Goal: Task Accomplishment & Management: Manage account settings

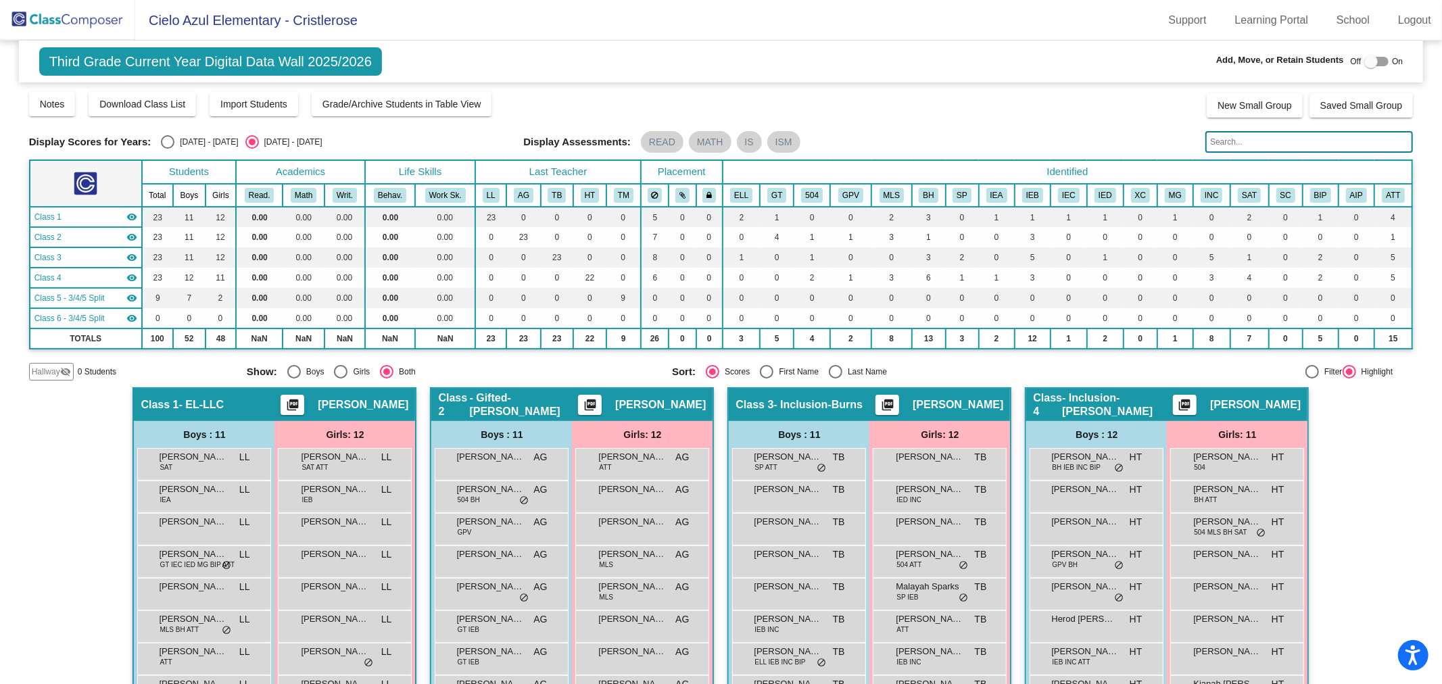
scroll to position [287, 0]
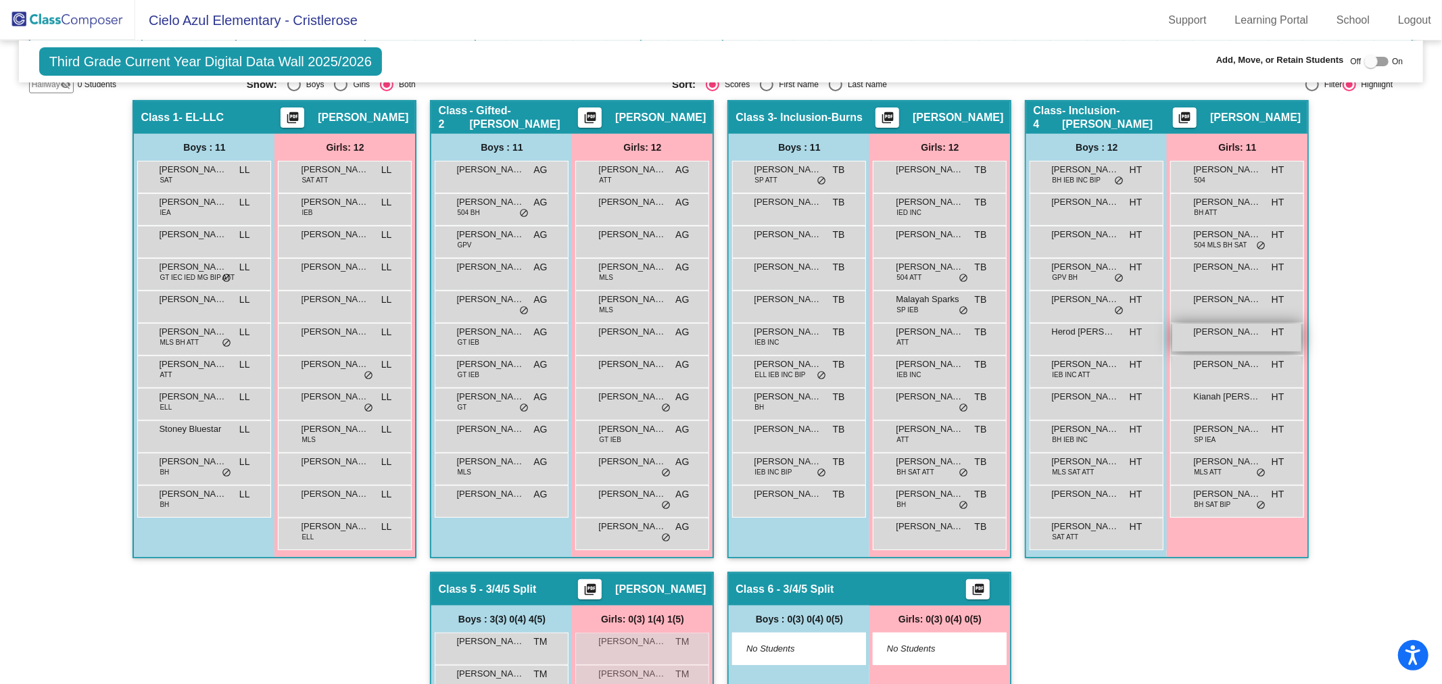
click at [1273, 339] on div "Iveyonna [PERSON_NAME] lock do_not_disturb_alt" at bounding box center [1236, 338] width 129 height 28
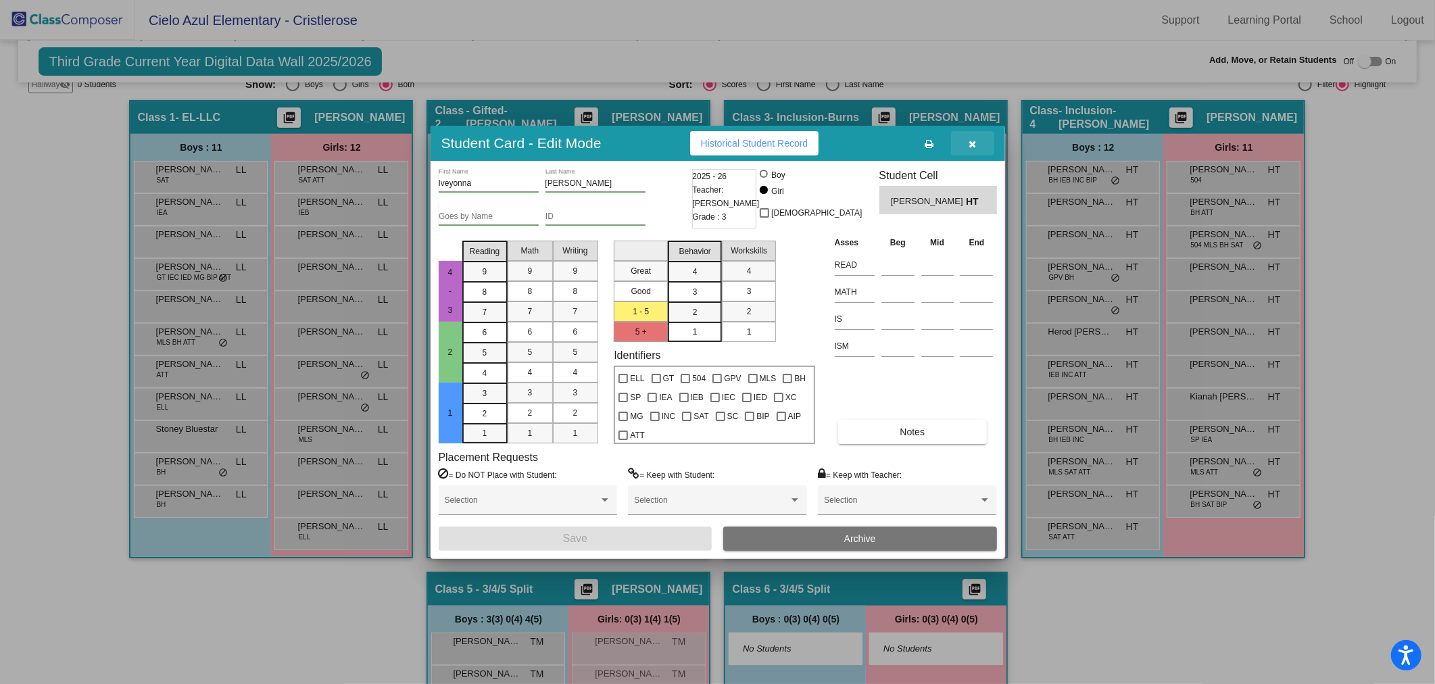
click at [971, 139] on icon "button" at bounding box center [972, 143] width 7 height 9
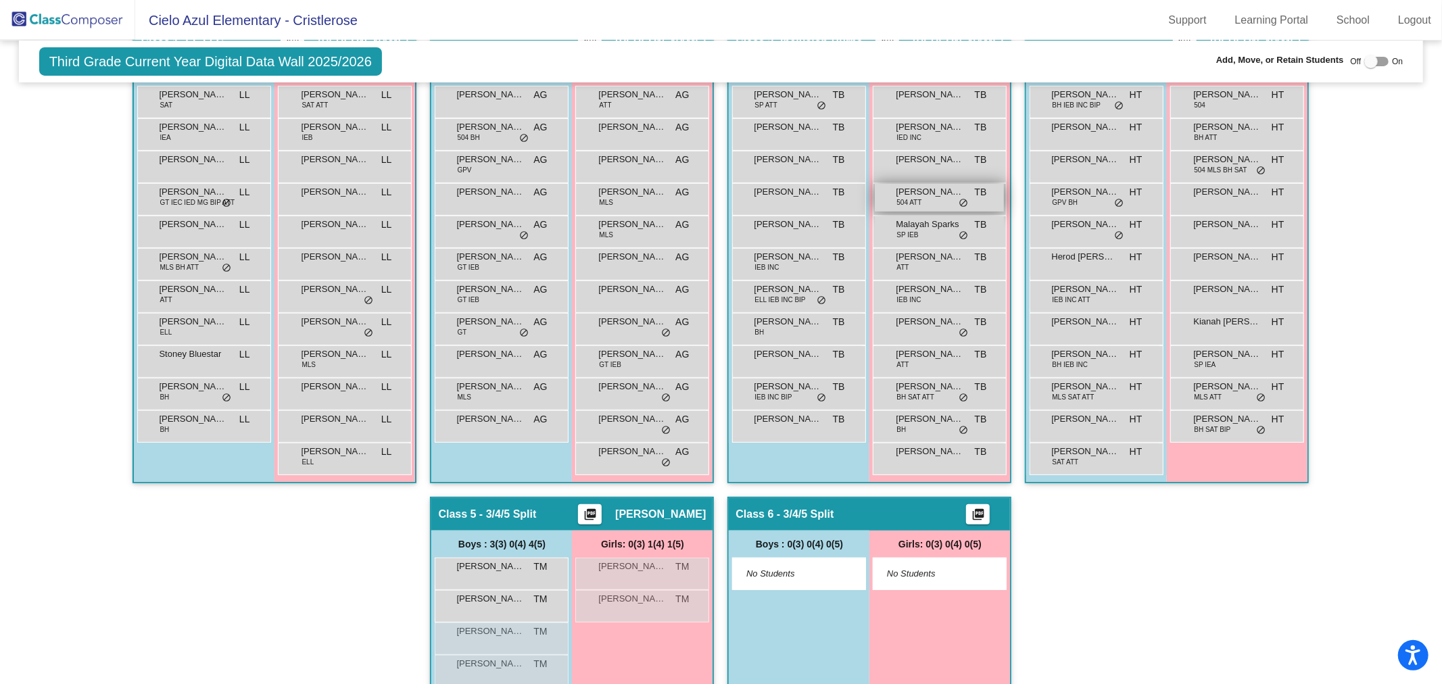
scroll to position [212, 0]
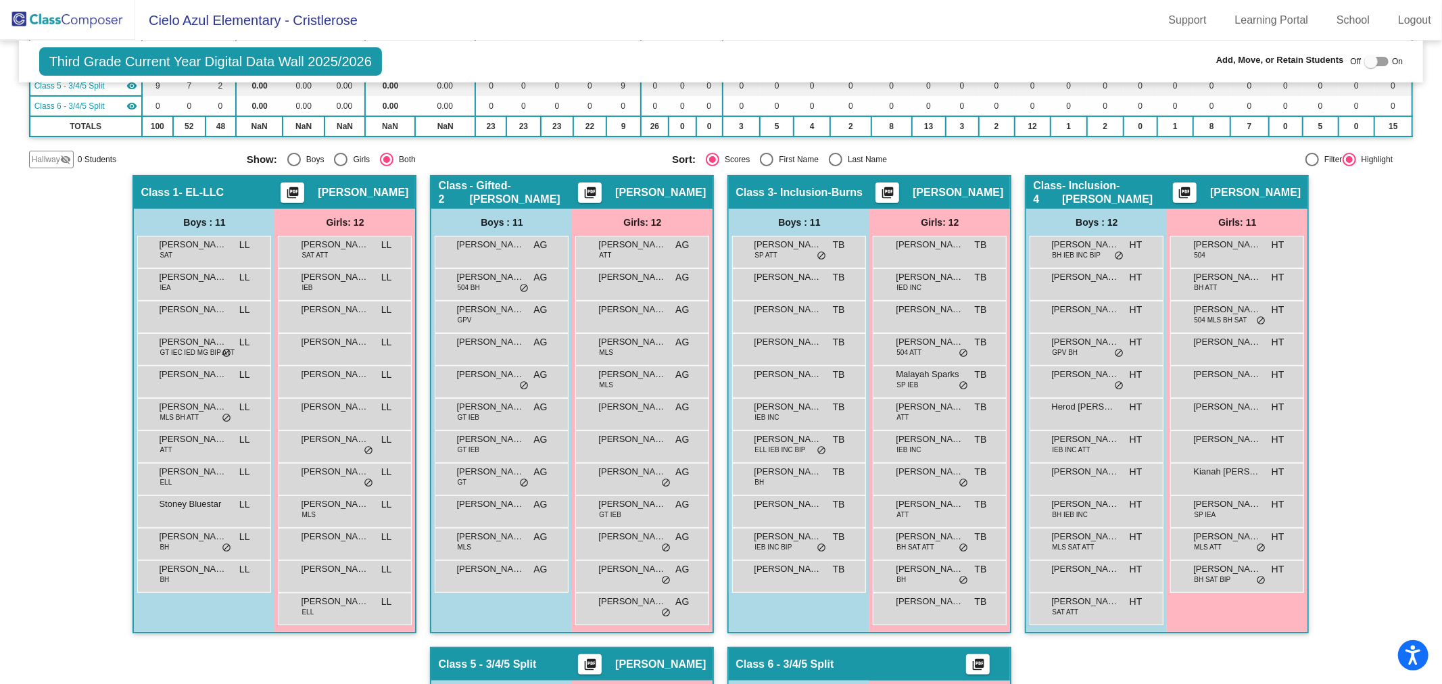
click at [1137, 158] on div "Filter Highlight" at bounding box center [1244, 160] width 295 height 14
click at [1364, 62] on div at bounding box center [1371, 62] width 14 height 14
checkbox input "true"
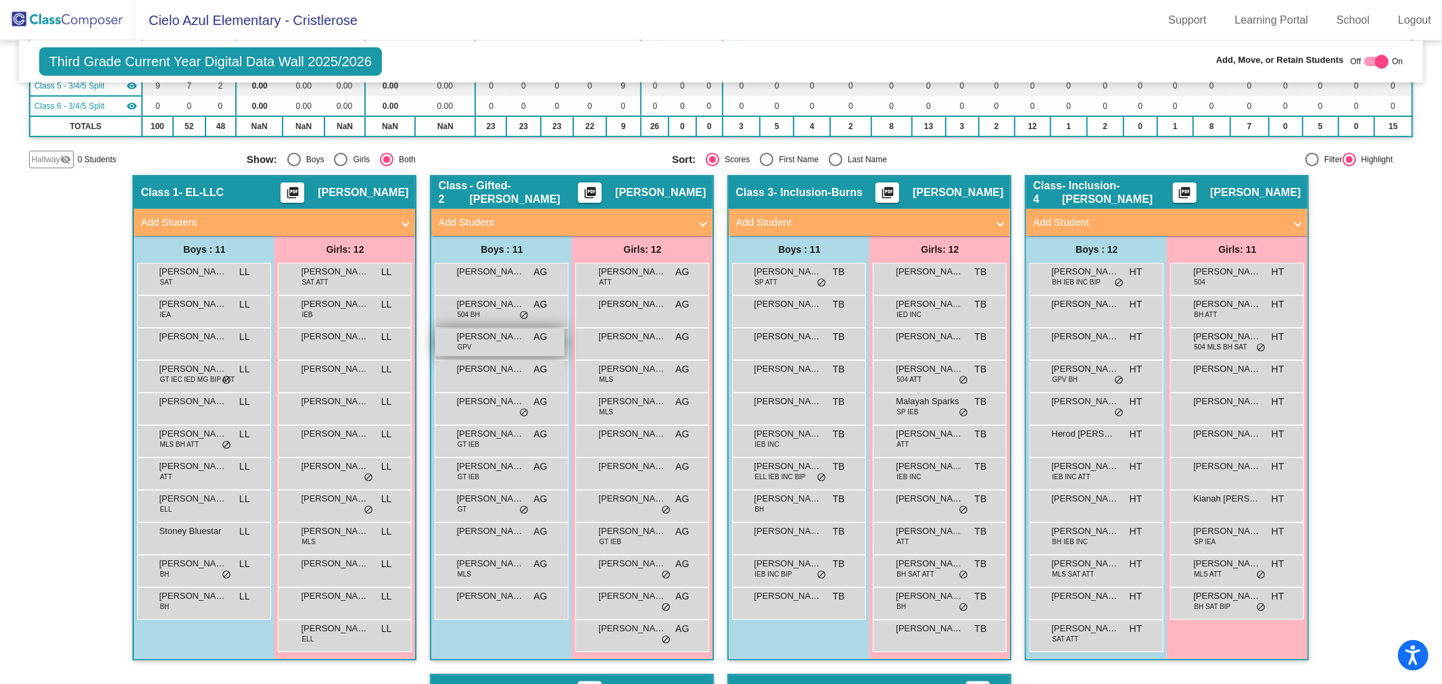
click at [489, 340] on span "[PERSON_NAME]" at bounding box center [490, 337] width 68 height 14
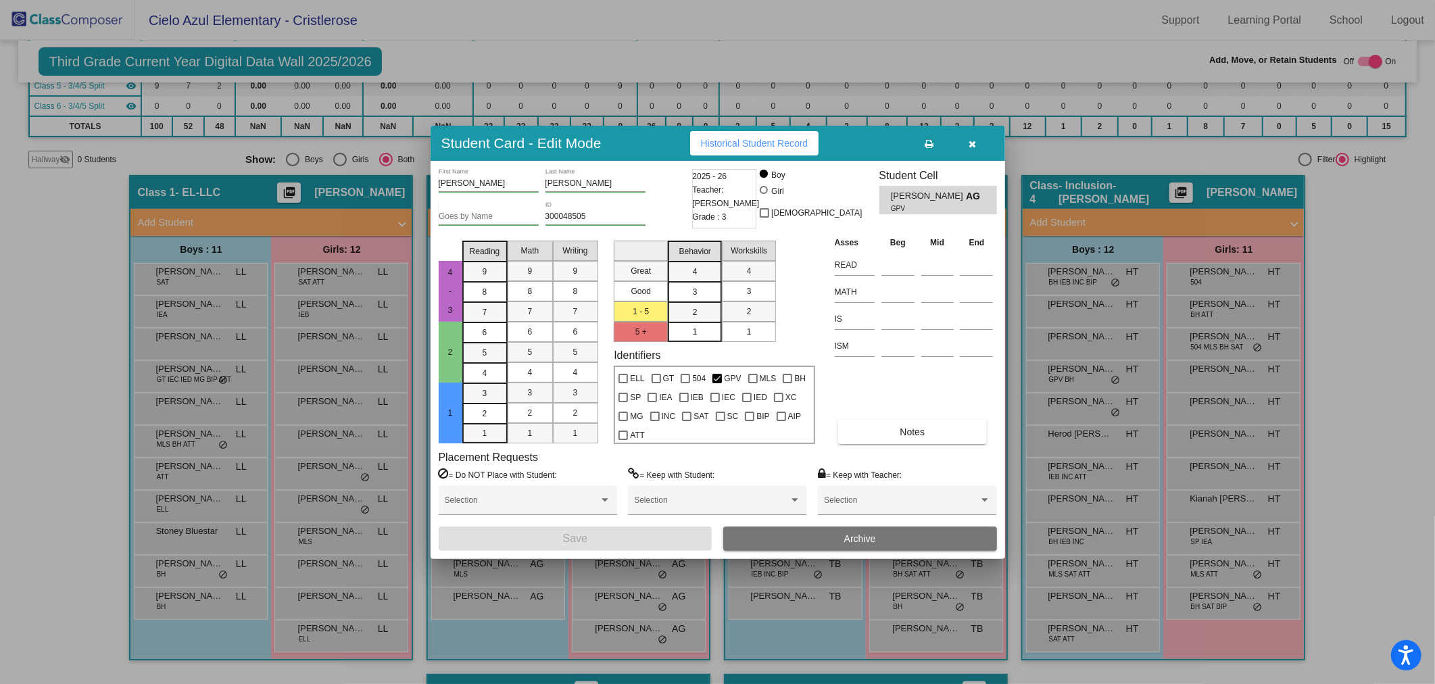
click at [975, 139] on icon "button" at bounding box center [972, 143] width 7 height 9
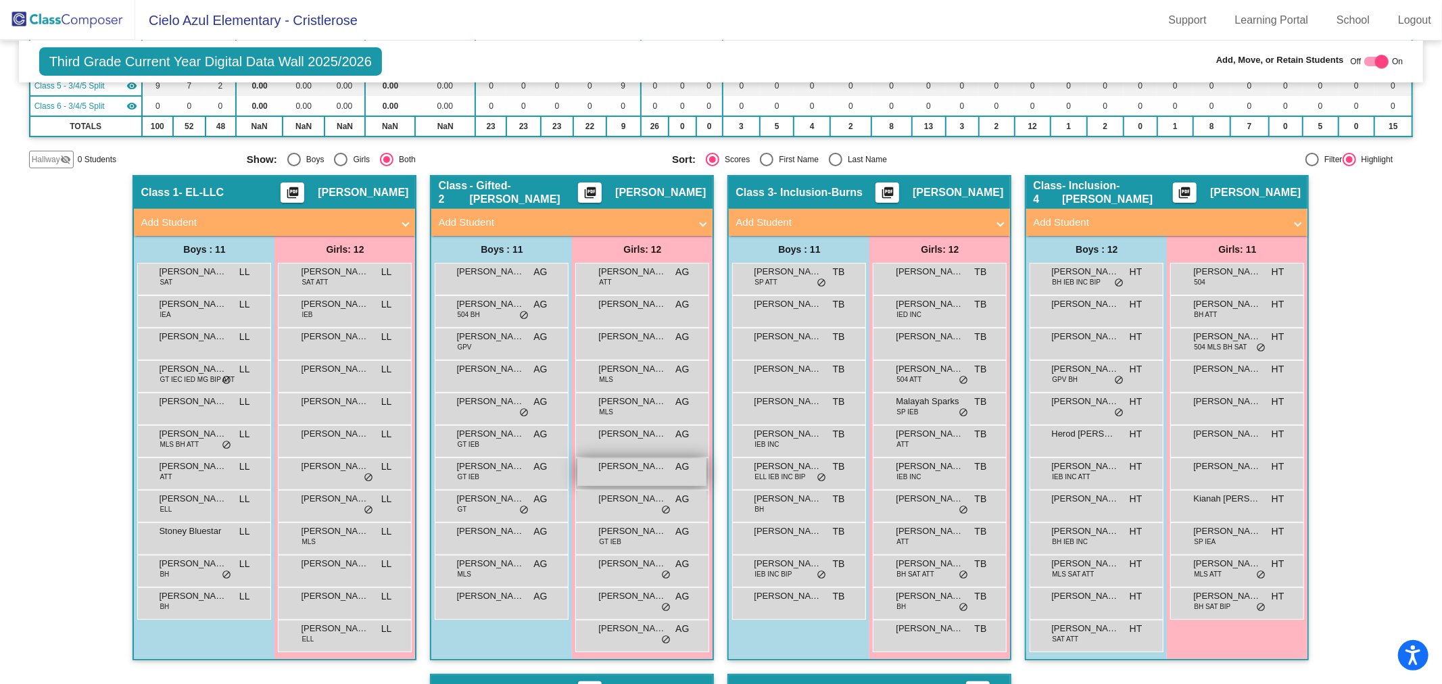
click at [661, 469] on span "[PERSON_NAME]" at bounding box center [632, 467] width 68 height 14
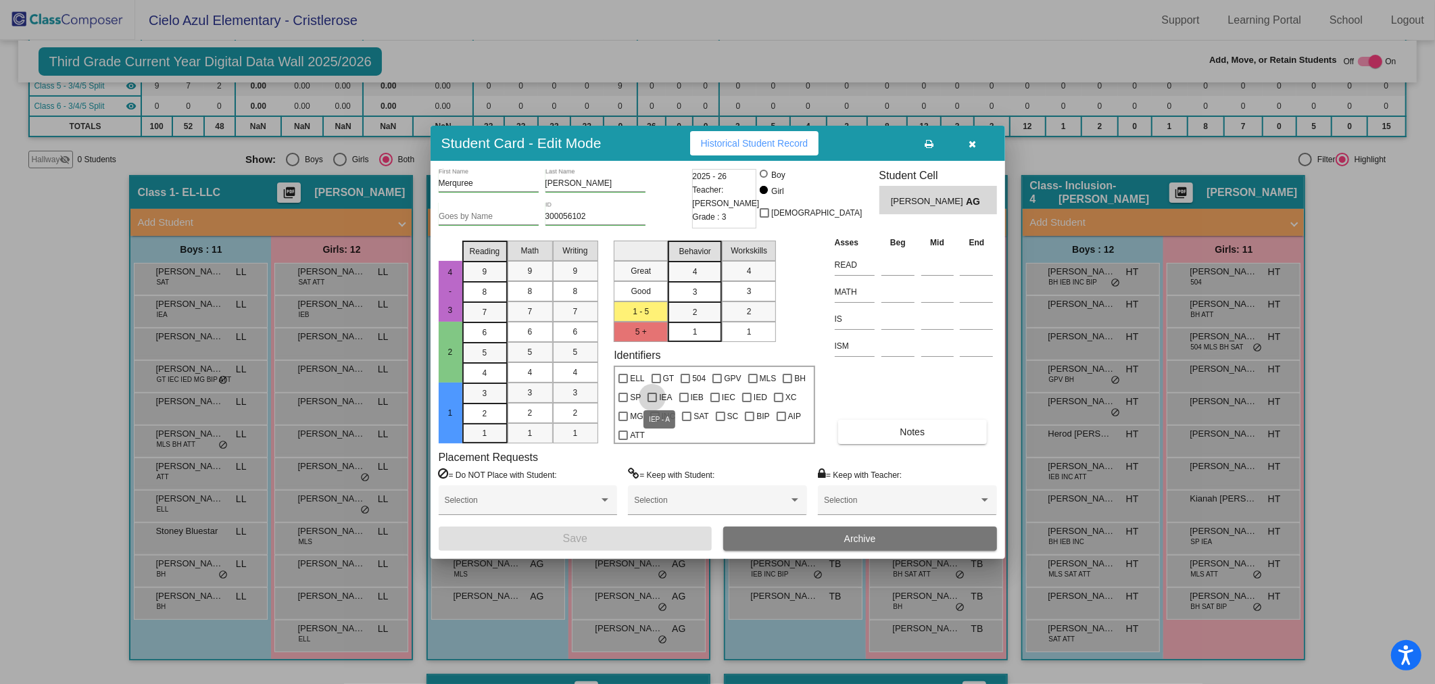
click at [651, 397] on div at bounding box center [652, 397] width 9 height 9
click at [652, 402] on input "IEA" at bounding box center [652, 402] width 1 height 1
checkbox input "true"
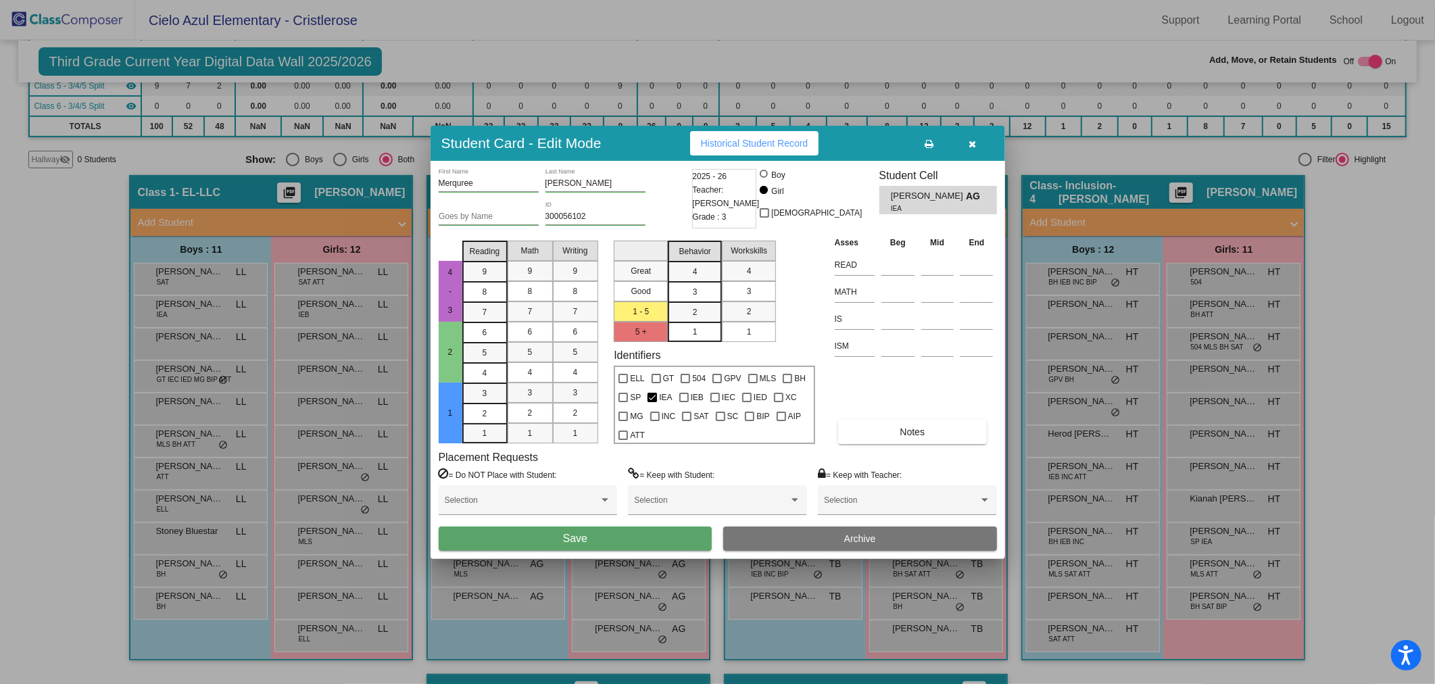
click at [658, 531] on button "Save" at bounding box center [576, 539] width 274 height 24
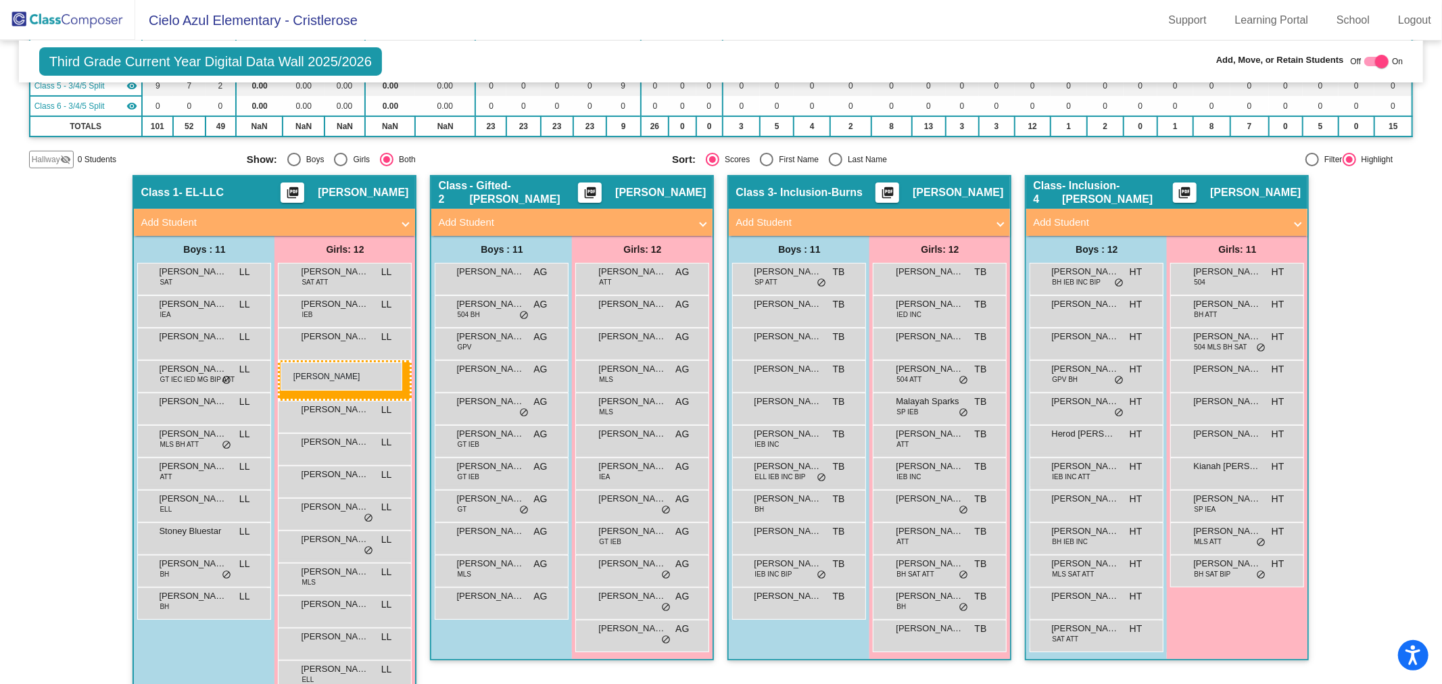
drag, startPoint x: 1263, startPoint y: 441, endPoint x: 281, endPoint y: 362, distance: 985.4
click at [1379, 59] on div at bounding box center [1382, 62] width 14 height 14
checkbox input "false"
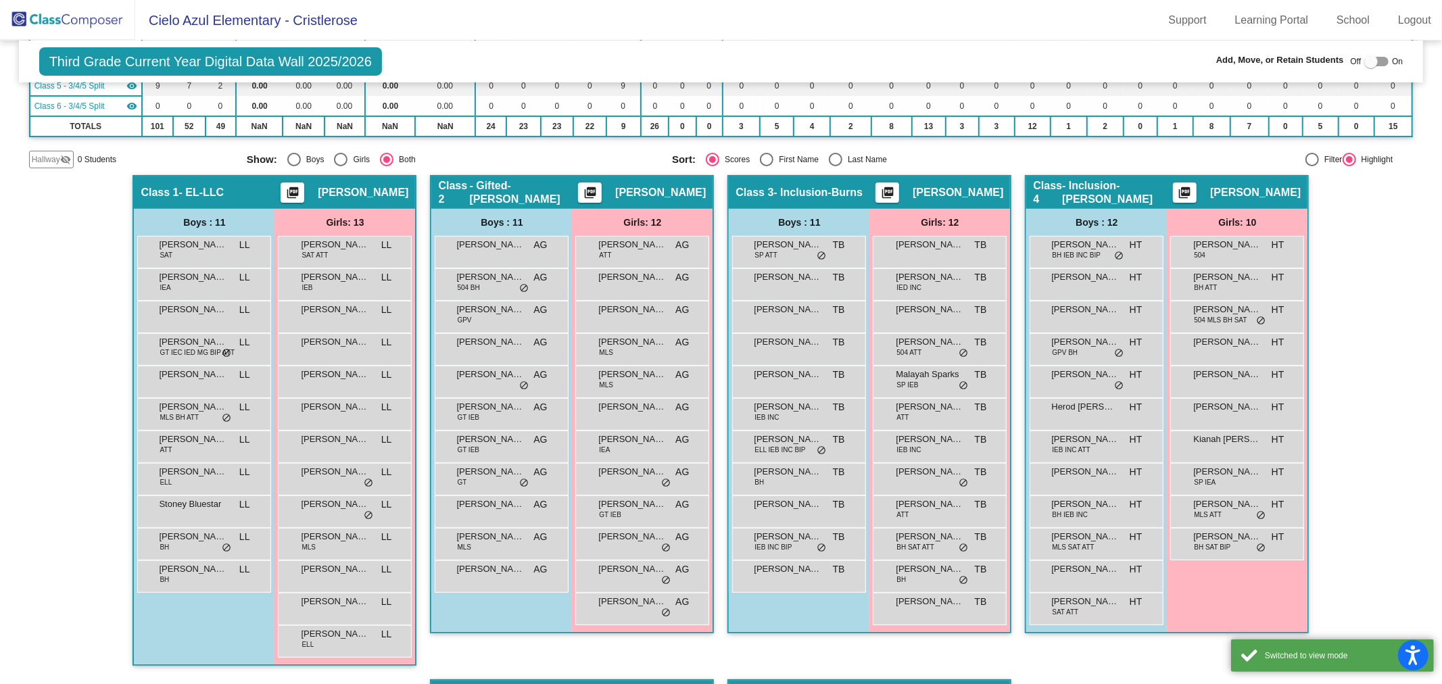
click at [1392, 240] on div "Hallway - Hallway Class picture_as_pdf Add Student First Name Last Name Student…" at bounding box center [721, 582] width 1384 height 814
